Goal: Task Accomplishment & Management: Use online tool/utility

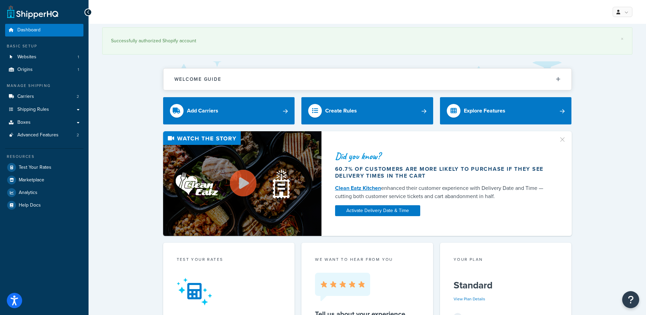
click at [127, 170] on div "Did you know? 60.7% of customers are more likely to purchase if they see delive…" at bounding box center [367, 183] width 530 height 105
click at [110, 163] on div "Did you know? 60.7% of customers are more likely to purchase if they see delive…" at bounding box center [367, 183] width 530 height 105
click at [32, 96] on span "Carriers" at bounding box center [25, 97] width 17 height 6
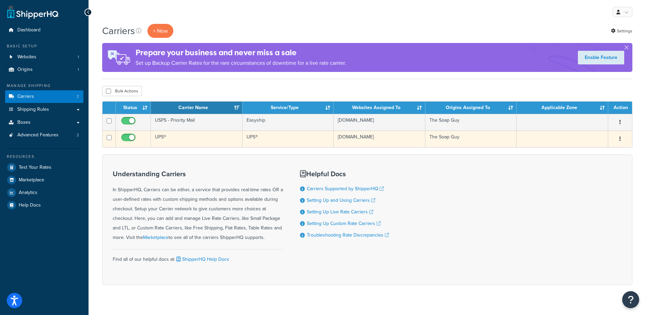
click at [176, 137] on td "UPS®" at bounding box center [197, 138] width 92 height 17
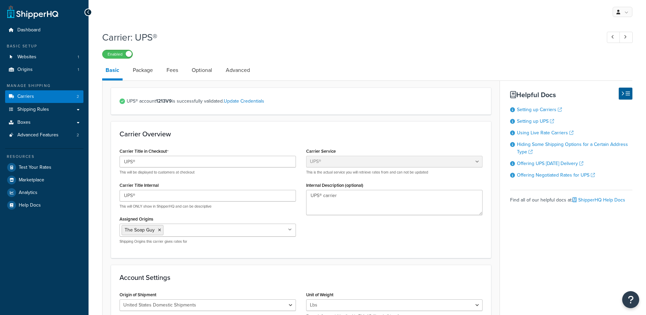
select select "ups"
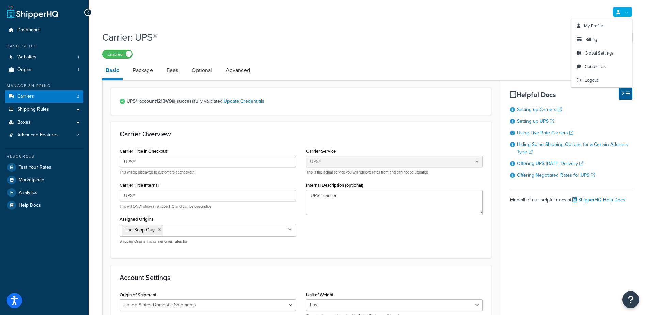
click at [615, 12] on link at bounding box center [622, 12] width 20 height 10
click at [603, 51] on span "Global Settings" at bounding box center [599, 53] width 29 height 6
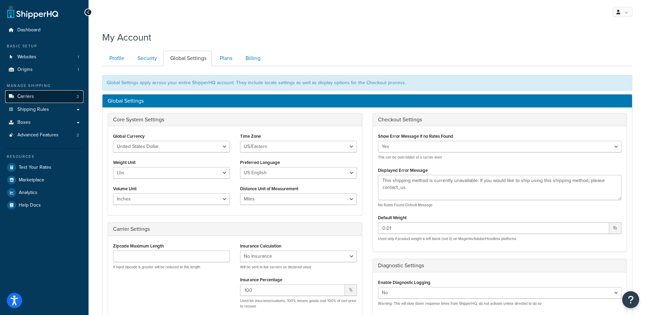
click at [35, 98] on link "Carriers 2" at bounding box center [44, 96] width 78 height 13
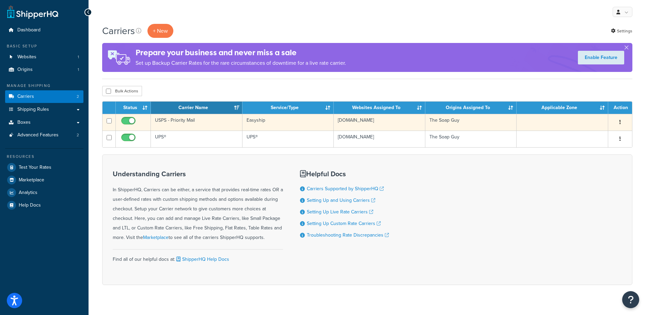
click at [184, 121] on td "USPS - Priority Mail" at bounding box center [197, 122] width 92 height 17
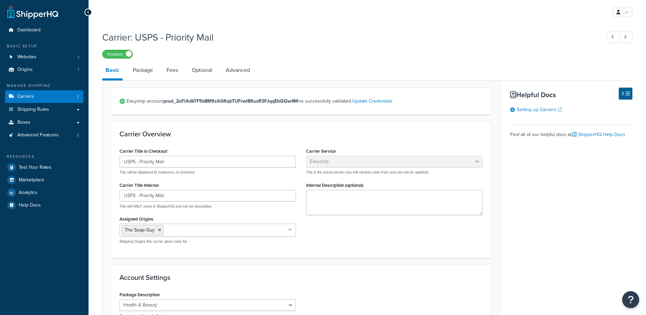
select select "easyship"
select select "health_beauty"
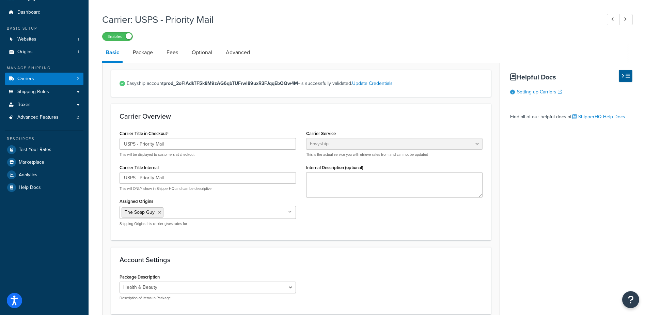
scroll to position [34, 0]
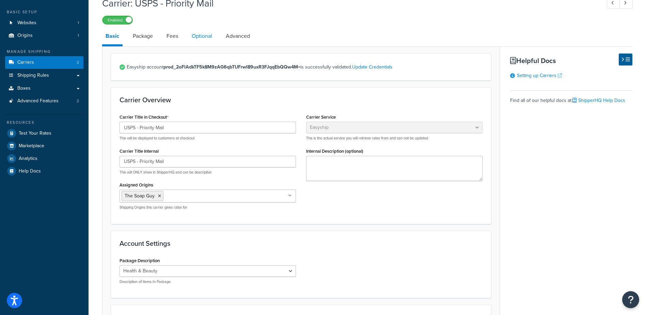
drag, startPoint x: 211, startPoint y: 45, endPoint x: 208, endPoint y: 42, distance: 4.8
click at [208, 42] on link "Optional" at bounding box center [201, 36] width 27 height 16
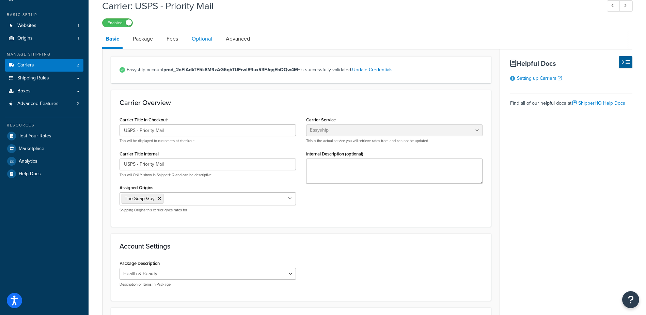
select select "business"
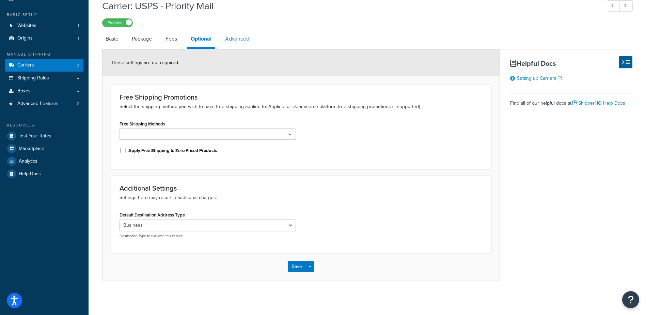
click at [234, 40] on link "Advanced" at bounding box center [237, 39] width 31 height 16
select select "false"
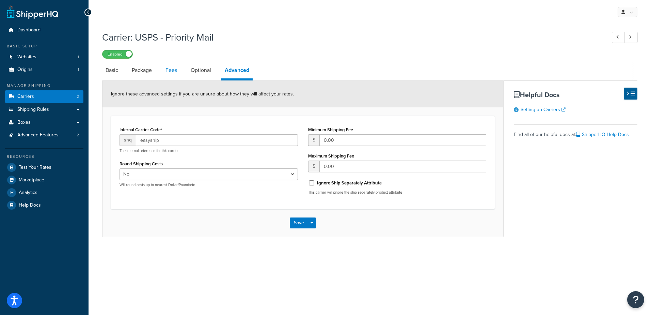
click at [173, 66] on link "Fees" at bounding box center [171, 70] width 18 height 16
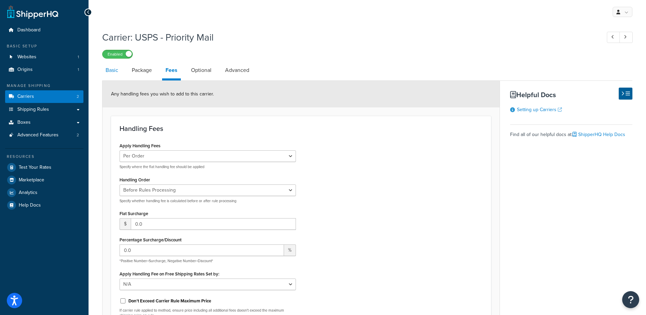
click at [113, 69] on link "Basic" at bounding box center [111, 70] width 19 height 16
select select "easyship"
select select "health_beauty"
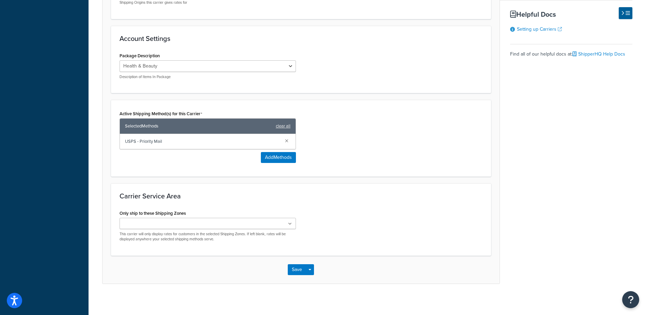
scroll to position [242, 0]
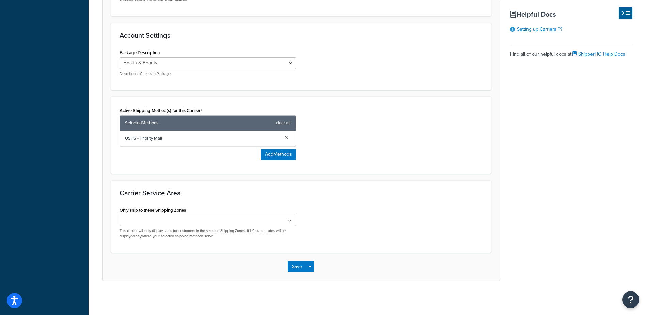
click at [174, 225] on ul at bounding box center [207, 219] width 176 height 11
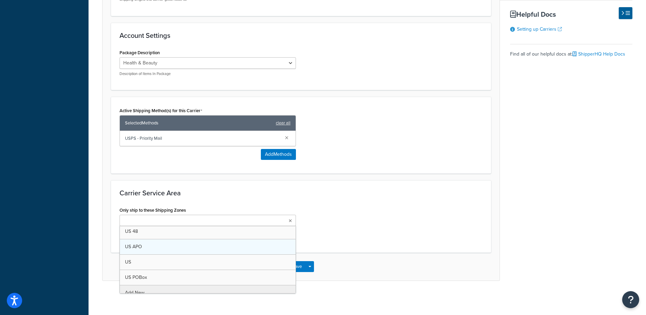
scroll to position [0, 0]
click at [181, 221] on ul at bounding box center [207, 219] width 176 height 11
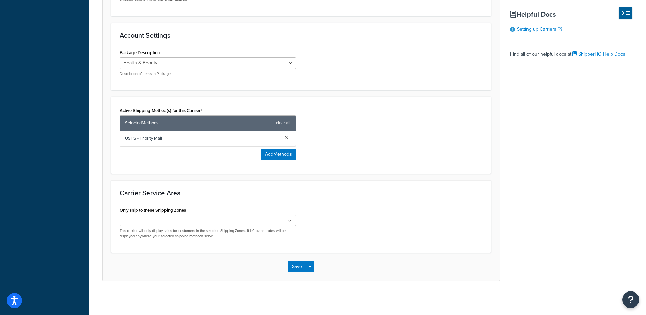
click at [98, 180] on div "Carrier: USPS - Priority Mail Enabled Basic Package Fees Optional Advanced Easy…" at bounding box center [367, 42] width 557 height 512
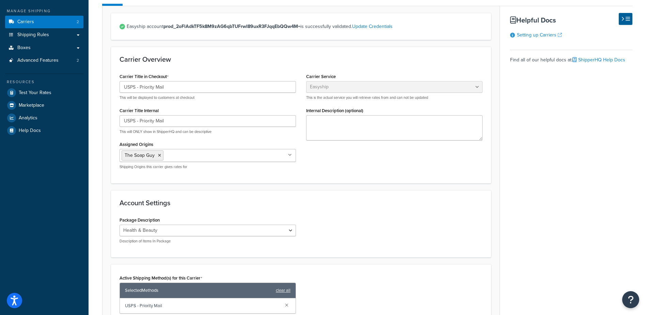
scroll to position [37, 0]
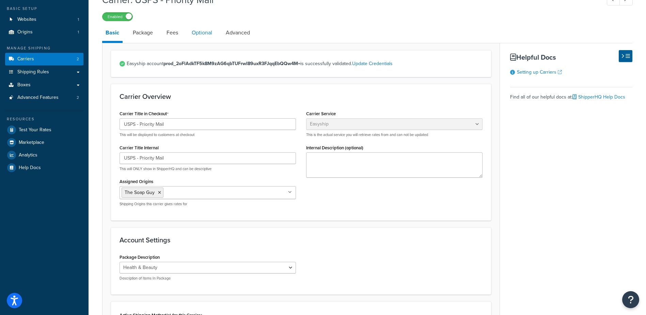
click at [204, 34] on link "Optional" at bounding box center [201, 33] width 27 height 16
select select "business"
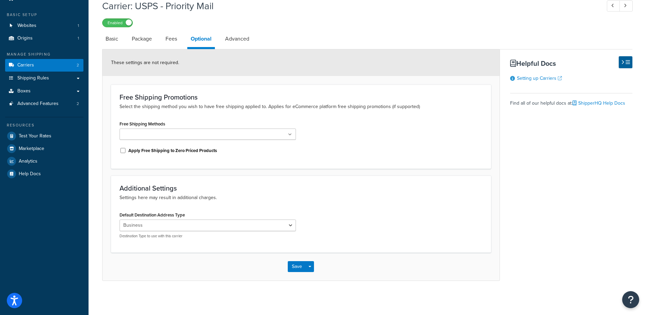
scroll to position [31, 0]
click at [191, 132] on ul at bounding box center [207, 133] width 176 height 11
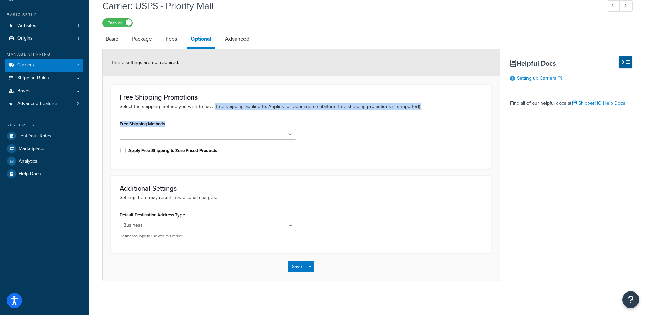
click at [213, 110] on div "Free Shipping Promotions Select the shipping method you wish to have free shipp…" at bounding box center [301, 126] width 380 height 84
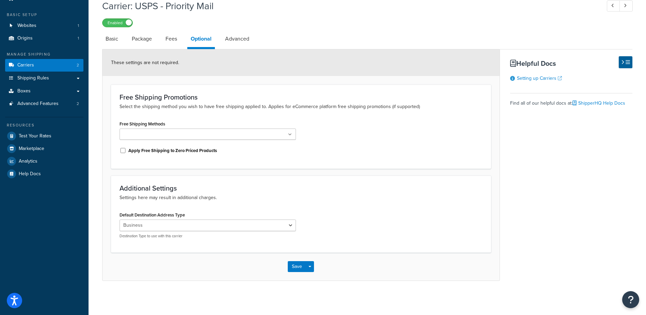
click at [201, 118] on div "Free Shipping Promotions Select the shipping method you wish to have free shipp…" at bounding box center [301, 126] width 380 height 84
click at [242, 37] on link "Advanced" at bounding box center [237, 39] width 31 height 16
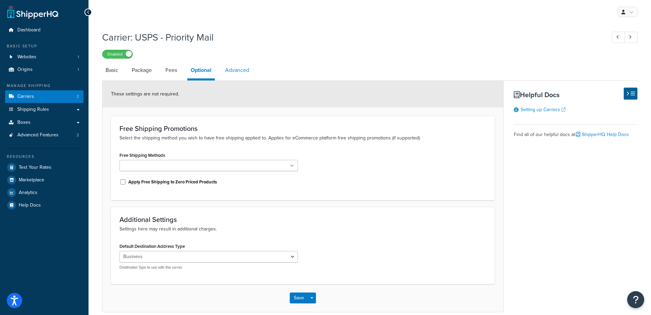
select select "false"
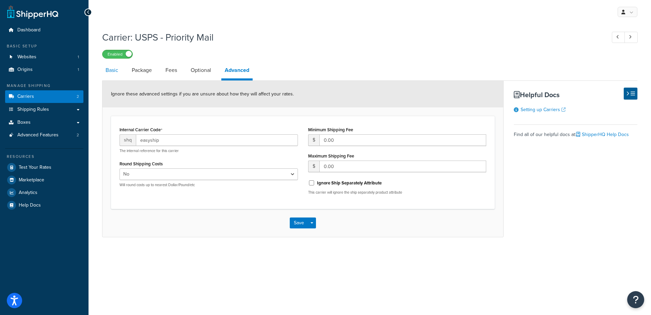
click at [109, 71] on link "Basic" at bounding box center [111, 70] width 19 height 16
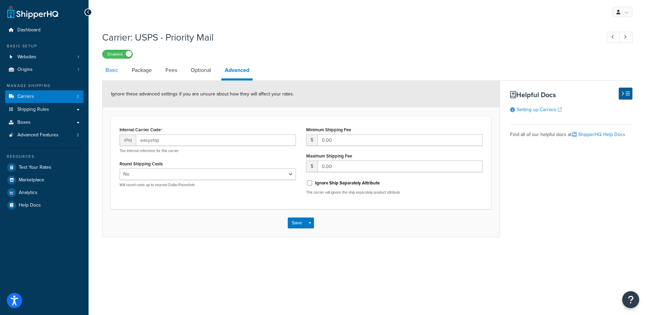
select select "easyship"
select select "health_beauty"
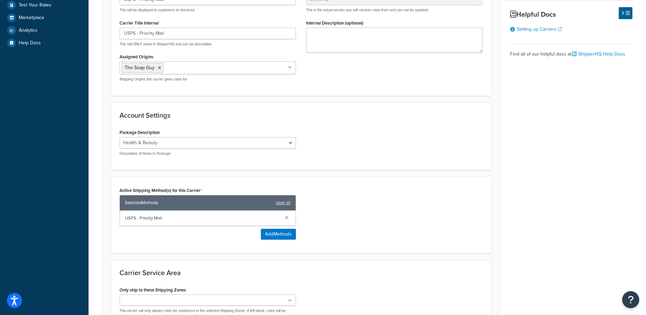
scroll to position [68, 0]
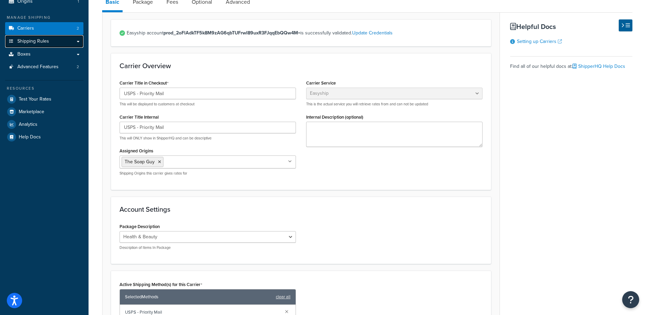
click at [41, 38] on span "Shipping Rules" at bounding box center [33, 41] width 32 height 6
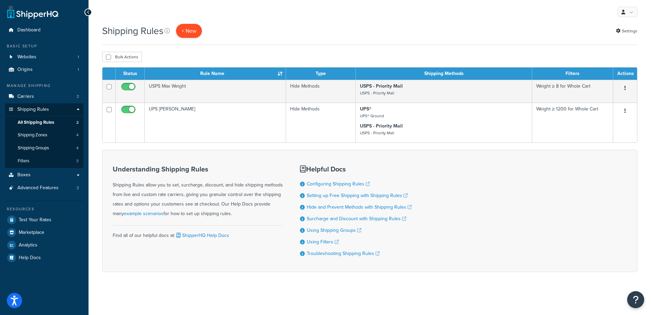
click at [184, 32] on p "+ New" at bounding box center [189, 31] width 26 height 14
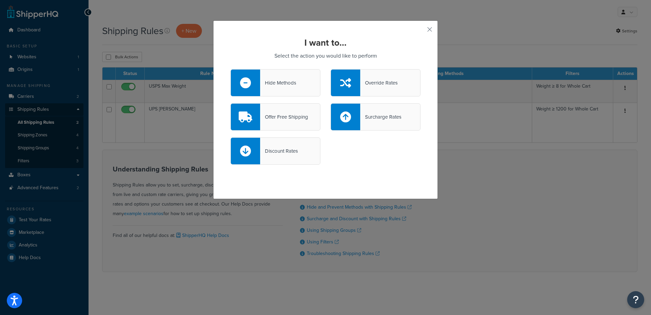
click at [372, 81] on div "Override Rates" at bounding box center [378, 83] width 37 height 10
click at [0, 0] on input "Override Rates" at bounding box center [0, 0] width 0 height 0
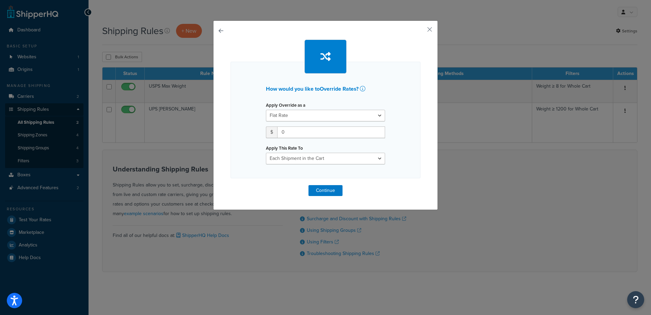
click at [306, 122] on div "Apply Override as a Flat Rate Percentage Flat Rate & Percentage $ 0 Apply This …" at bounding box center [325, 132] width 129 height 64
click at [307, 114] on select "Flat Rate Percentage Flat Rate & Percentage" at bounding box center [325, 116] width 119 height 12
click at [307, 115] on select "Flat Rate Percentage Flat Rate & Percentage" at bounding box center [325, 116] width 119 height 12
click at [244, 140] on div "How would you like to Override Rates ? Apply Override as a Flat Rate Percentage…" at bounding box center [325, 120] width 190 height 116
click at [215, 32] on div "How would you like to Override Rates ? Apply Override as a Flat Rate Percentage…" at bounding box center [325, 114] width 225 height 189
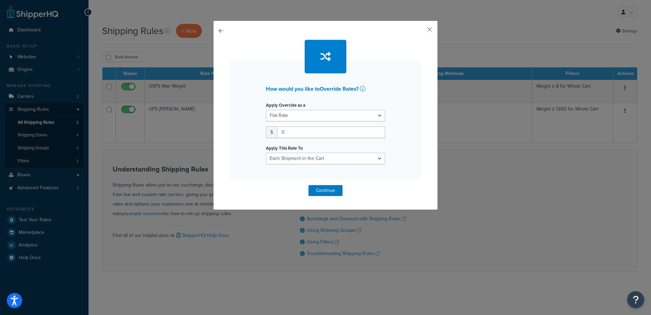
click at [230, 185] on button "button" at bounding box center [230, 185] width 0 height 0
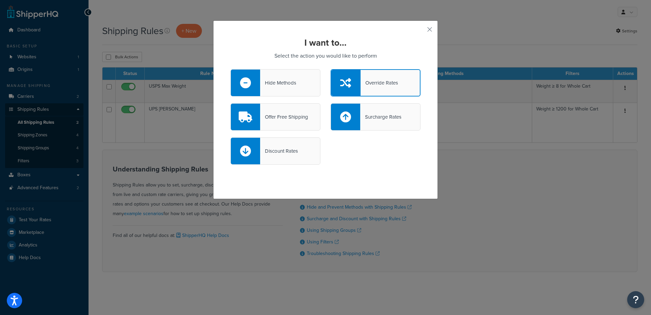
click at [291, 78] on div "Hide Methods" at bounding box center [278, 83] width 36 height 10
click at [0, 0] on input "Hide Methods" at bounding box center [0, 0] width 0 height 0
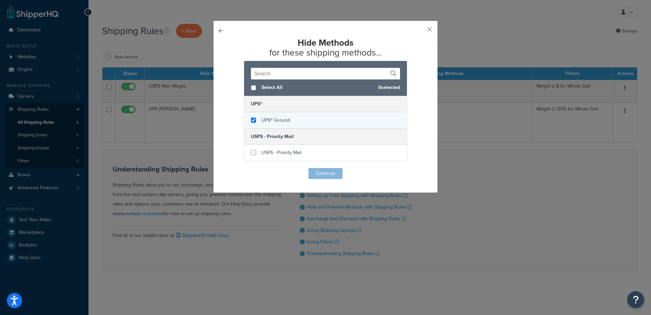
checkbox input "true"
click at [289, 121] on div "UPS® Ground" at bounding box center [325, 120] width 163 height 16
click at [322, 173] on button "Continue" at bounding box center [325, 173] width 34 height 11
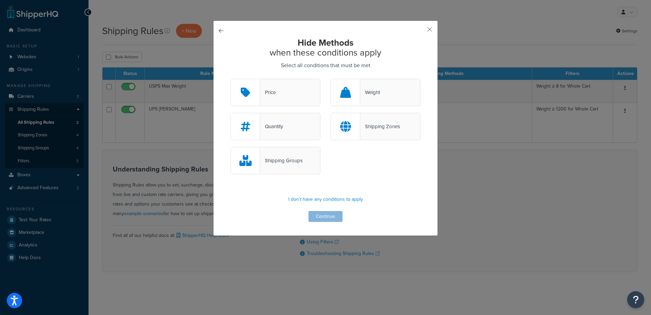
click at [293, 97] on div "Price" at bounding box center [275, 92] width 90 height 27
click at [0, 0] on input "Price" at bounding box center [0, 0] width 0 height 0
click at [230, 79] on button "button" at bounding box center [230, 79] width 0 height 0
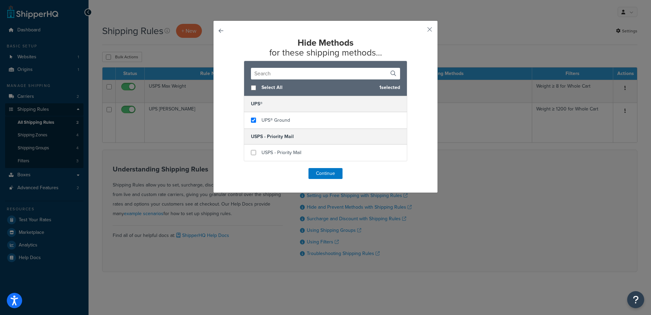
click at [230, 168] on button "button" at bounding box center [230, 168] width 0 height 0
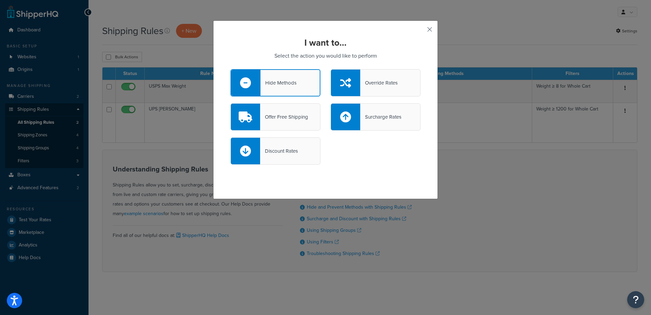
click at [420, 31] on button "button" at bounding box center [420, 32] width 2 height 2
